Goal: Answer question/provide support: Answer question/provide support

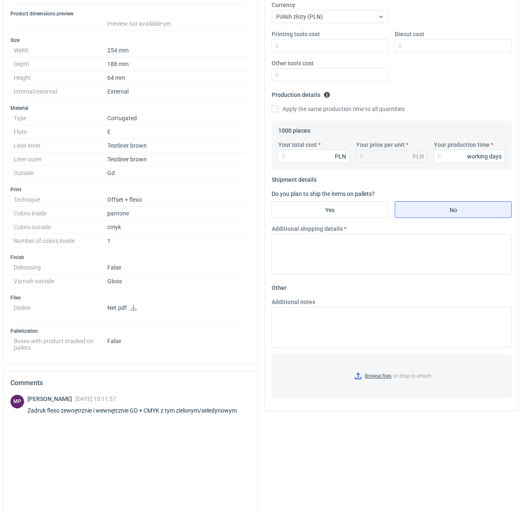
scroll to position [229, 0]
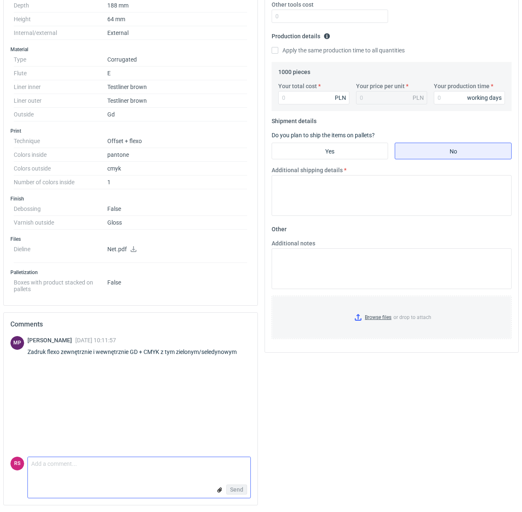
click at [125, 472] on textarea "Comment message" at bounding box center [139, 465] width 223 height 17
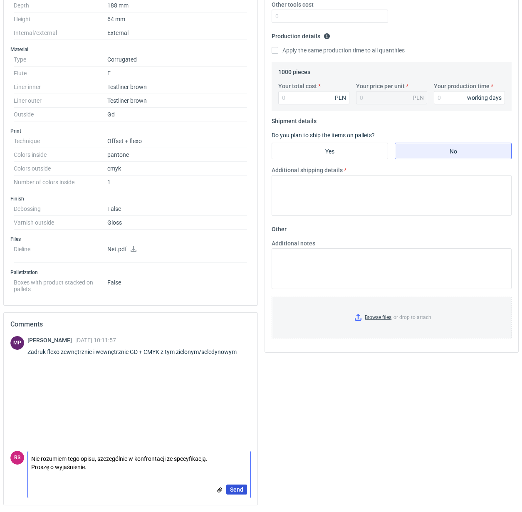
type textarea "Nie rozumiem tego opisu, szczególnie w konfrontacji ze specyfikacją. Proszę o w…"
click at [237, 490] on span "Send" at bounding box center [236, 490] width 13 height 6
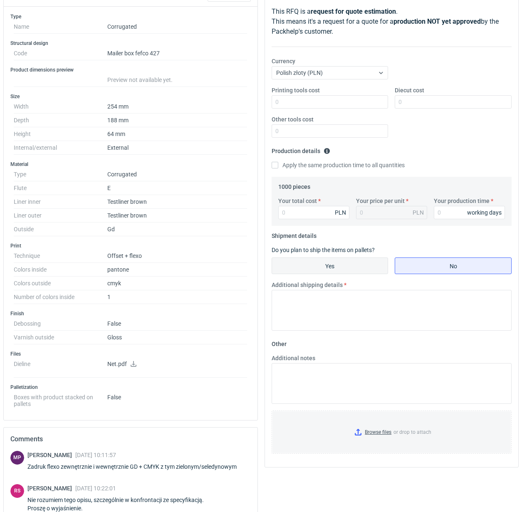
scroll to position [229, 0]
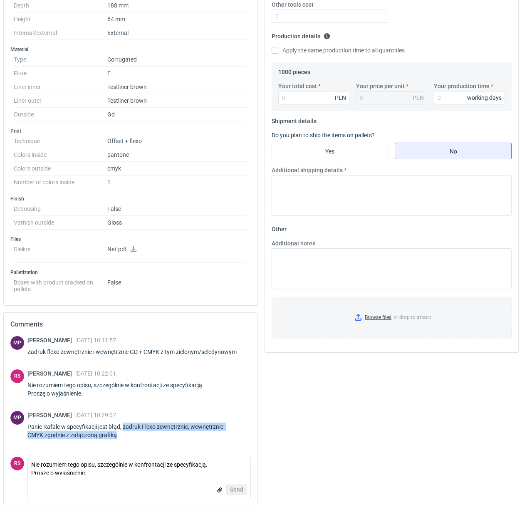
drag, startPoint x: 125, startPoint y: 427, endPoint x: 142, endPoint y: 437, distance: 19.8
click at [142, 437] on div "Panie Rafale w specyfikacji jest błąd, zadruk Flexo zewnętrznie, wewnętrznie CM…" at bounding box center [138, 431] width 223 height 17
copy div "zadruk Flexo zewnętrznie, wewnętrznie CMYK zgodnie z załączoną grafiką"
click at [203, 409] on div "MP Michał Palasek 15 Oct 2025 10:11:57 Zadruk flexo zewnętrznie i wewnętrznie G…" at bounding box center [130, 396] width 241 height 121
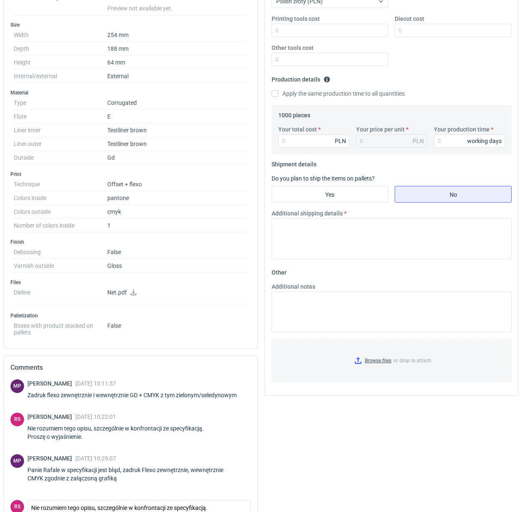
scroll to position [73, 0]
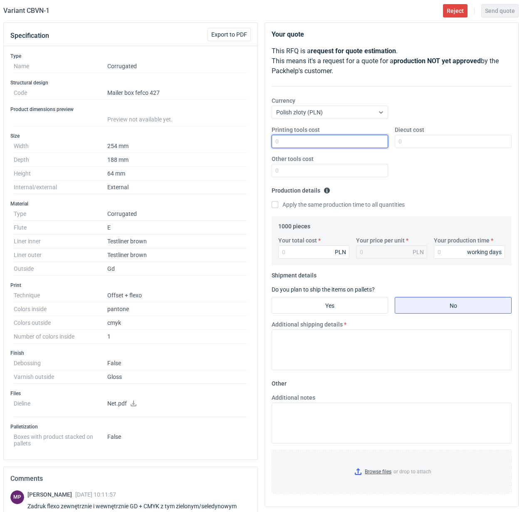
click at [340, 141] on input "Printing tools cost" at bounding box center [330, 141] width 117 height 13
type input "400"
type input "450"
click at [272, 201] on input "Apply the same production time to all quantities" at bounding box center [275, 204] width 7 height 7
checkbox input "true"
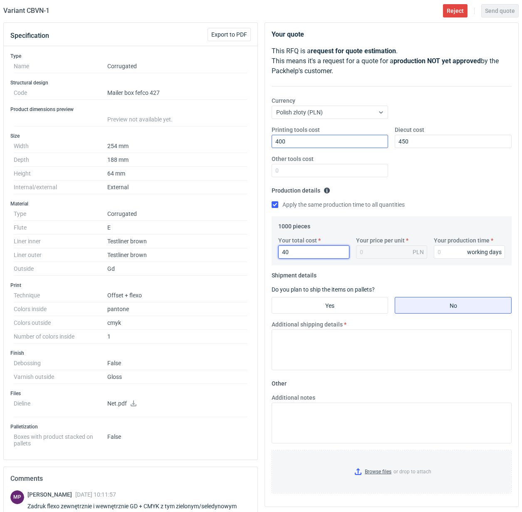
type input "401"
type input "0.4"
type input "4010"
type input "4.01"
type input "4010"
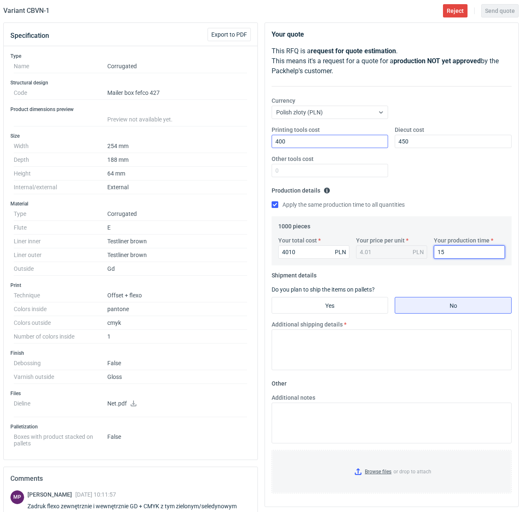
type input "15"
click at [344, 307] on input "Yes" at bounding box center [330, 306] width 116 height 16
radio input "true"
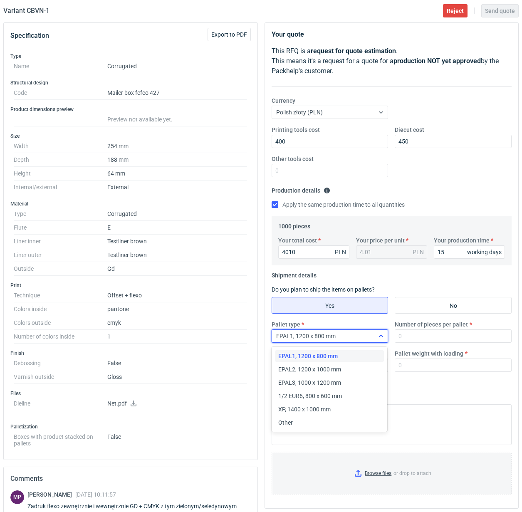
click at [375, 337] on div at bounding box center [381, 336] width 13 height 7
drag, startPoint x: 299, startPoint y: 423, endPoint x: 333, endPoint y: 406, distance: 38.5
click at [300, 422] on div "Other" at bounding box center [329, 423] width 103 height 8
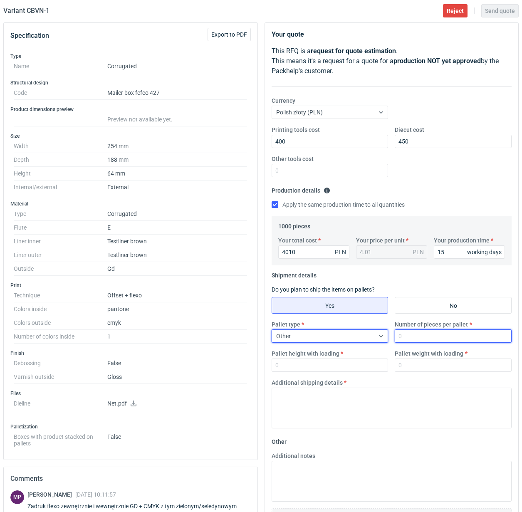
click at [422, 342] on input "Number of pieces per pallet" at bounding box center [453, 336] width 117 height 13
type input "1000"
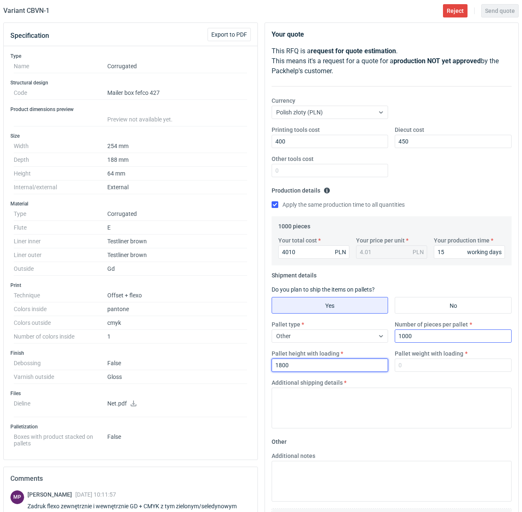
type input "1800"
type input "250"
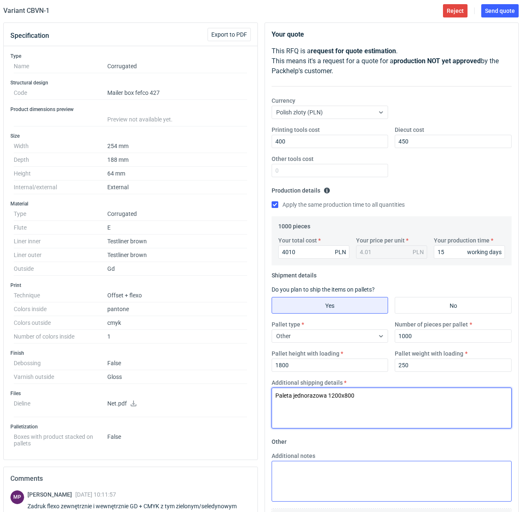
type textarea "Paleta jednorazowa 1200x800"
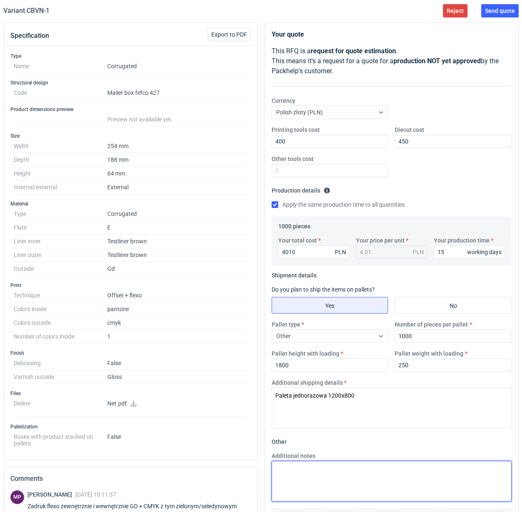
click at [350, 471] on textarea "Additional notes" at bounding box center [392, 481] width 241 height 41
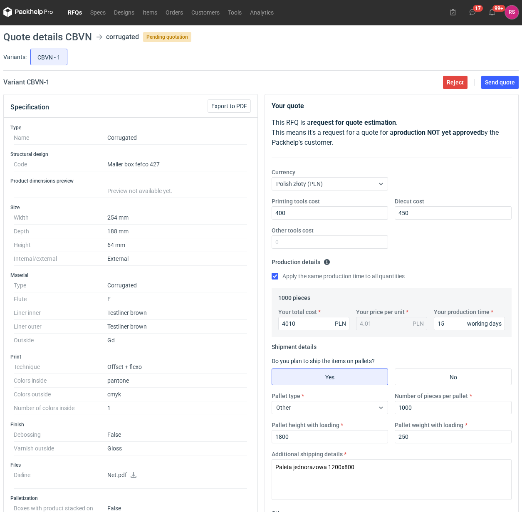
scroll to position [0, 0]
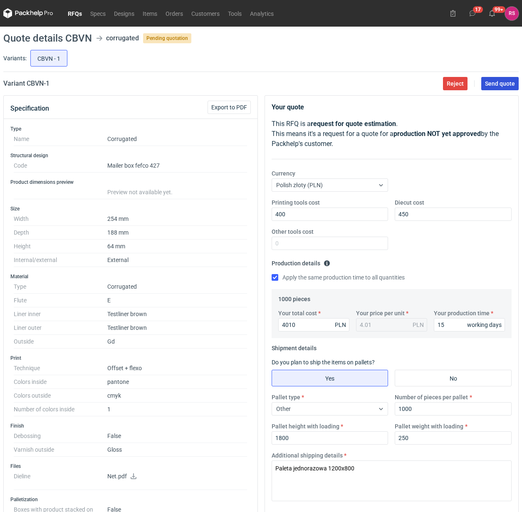
type textarea "W przypadku zamówienia, proszę o poprawienie błędnej specyfikacji."
click at [496, 84] on span "Send quote" at bounding box center [500, 84] width 30 height 6
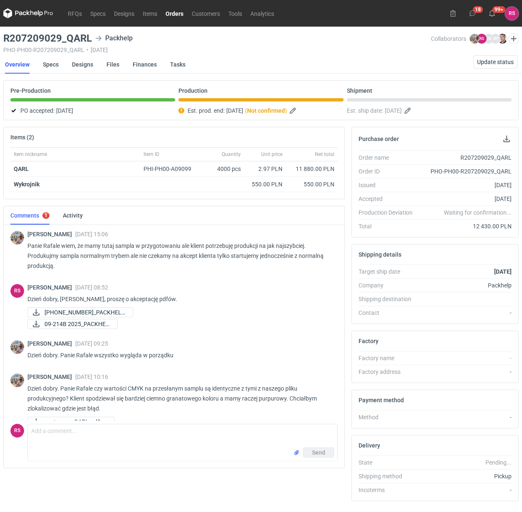
scroll to position [488, 0]
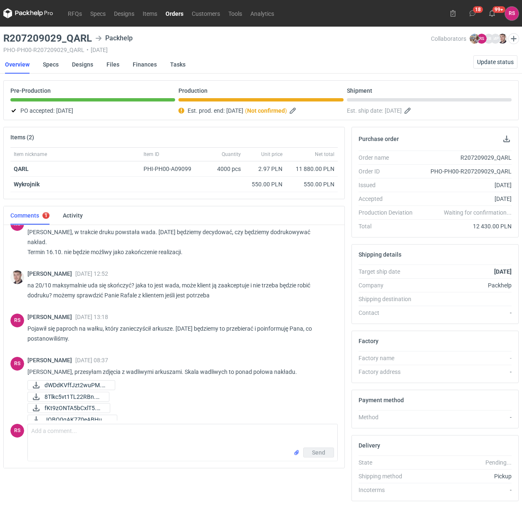
click at [178, 14] on link "Orders" at bounding box center [174, 13] width 26 height 10
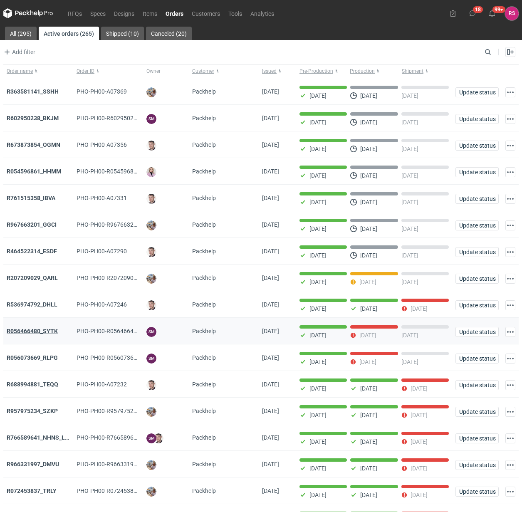
click at [43, 331] on strong "R056466480_SYTK" at bounding box center [32, 331] width 51 height 7
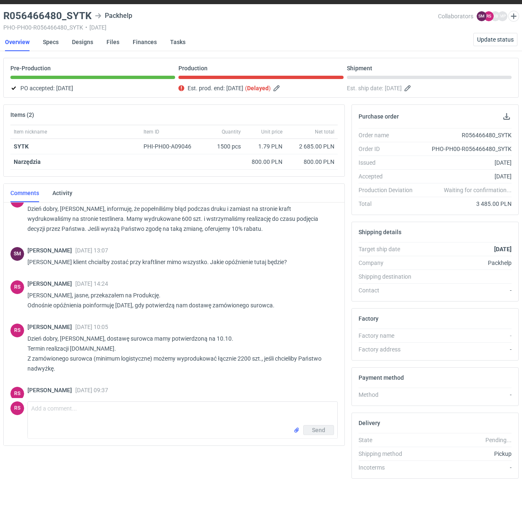
scroll to position [149, 0]
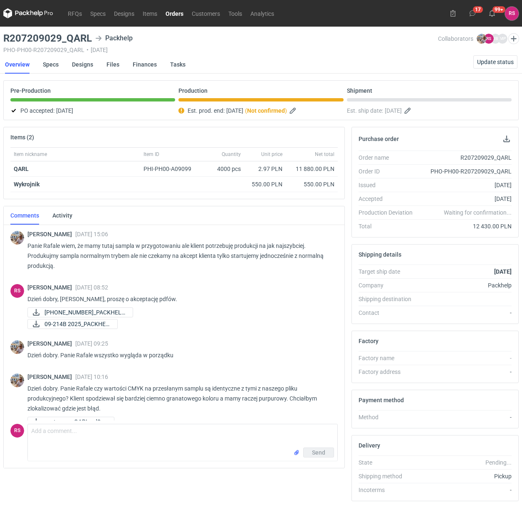
scroll to position [540, 0]
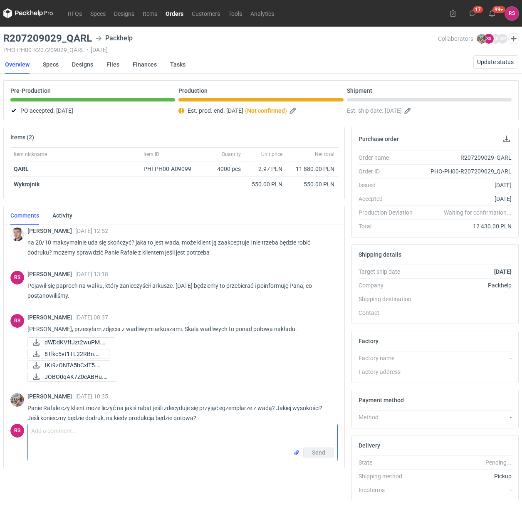
click at [142, 443] on textarea "Comment message" at bounding box center [183, 435] width 310 height 23
type textarea "Proponujemy rabat 7%."
click at [52, 66] on link "Specs" at bounding box center [51, 64] width 16 height 18
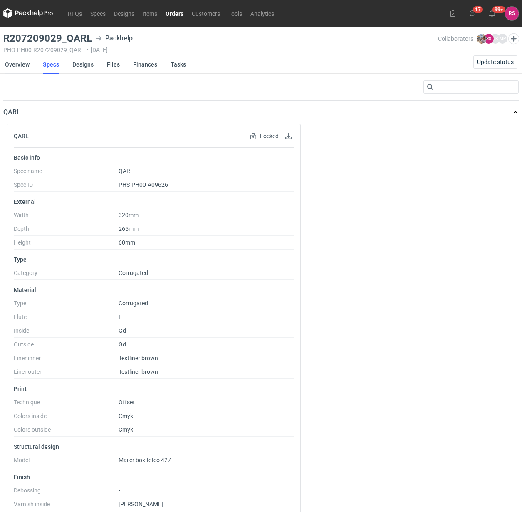
click at [19, 64] on link "Overview" at bounding box center [17, 64] width 25 height 18
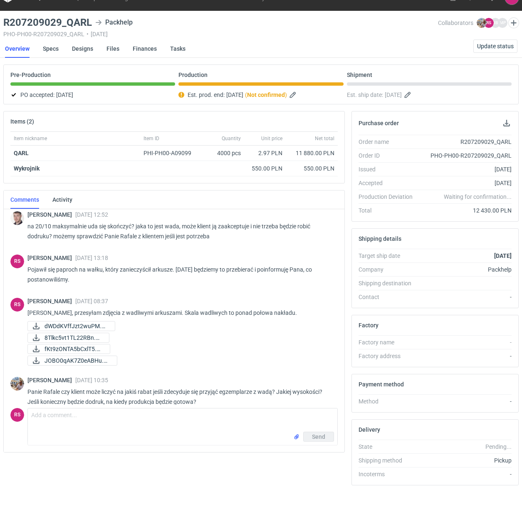
scroll to position [25, 0]
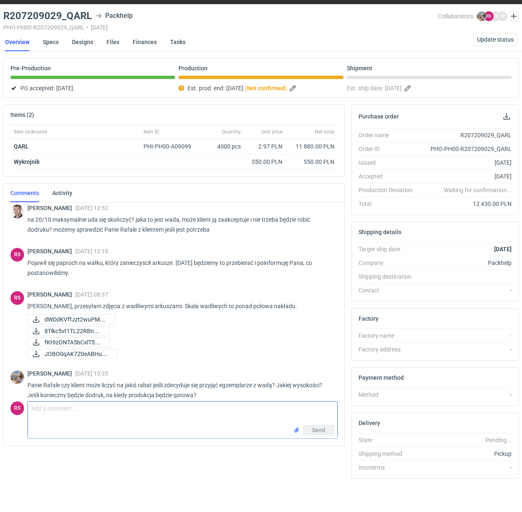
click at [67, 415] on textarea "Comment message" at bounding box center [183, 413] width 310 height 23
click at [157, 408] on textarea "Panie Michale, możemy" at bounding box center [183, 413] width 310 height 23
click at [74, 415] on textarea "Panie Michale, rabat 7%. Jeśli dodruk, to 10 dni roboczych." at bounding box center [183, 413] width 310 height 23
type textarea "Panie Michale, rabat 7%. Jeśli dodruk, to ok. 10 dni roboczych."
click at [319, 427] on span "Send" at bounding box center [318, 430] width 13 height 6
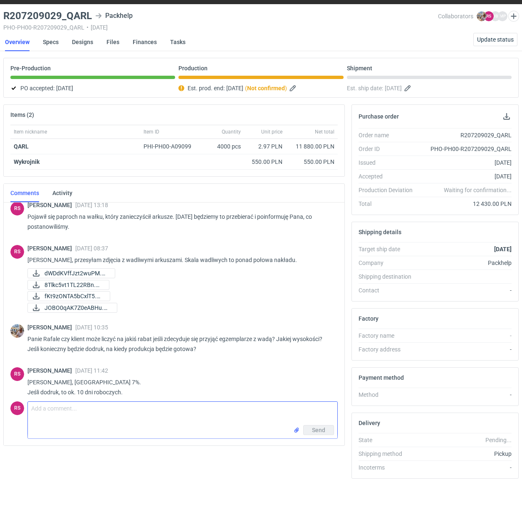
scroll to position [575, 0]
